Goal: Check status: Check status

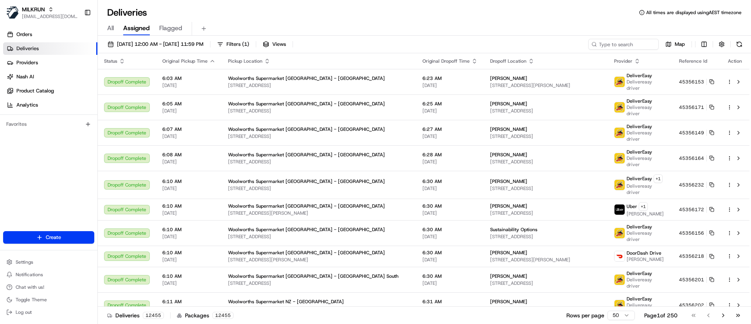
click at [634, 38] on div "[DATE] 12:00 AM - [DATE] 11:59 PM Filters ( 1 ) Views Map Status Original Picku…" at bounding box center [424, 181] width 653 height 290
click at [633, 46] on input at bounding box center [612, 44] width 94 height 11
paste input "265364732"
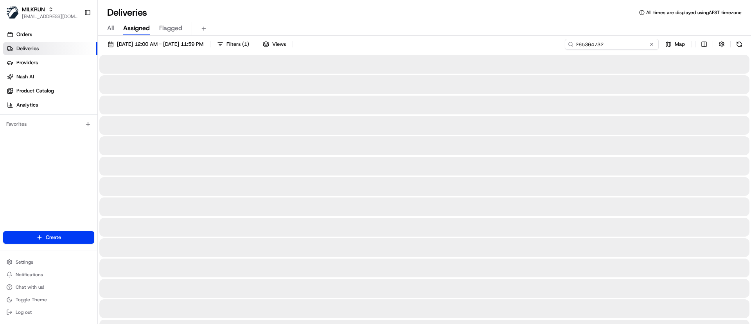
type input "265364732"
click at [740, 45] on button at bounding box center [739, 44] width 11 height 11
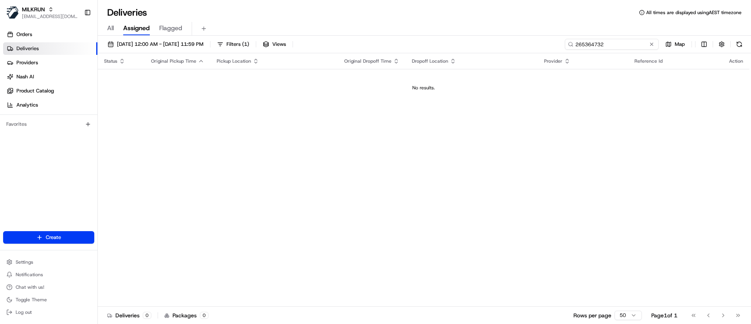
drag, startPoint x: 642, startPoint y: 45, endPoint x: 501, endPoint y: 42, distance: 140.5
click at [501, 42] on div "[DATE] 12:00 AM - [DATE] 11:59 PM Filters ( 1 ) Views 265364732 Map" at bounding box center [424, 46] width 653 height 14
paste input "2593008293"
type input "2593008293"
